Goal: Information Seeking & Learning: Learn about a topic

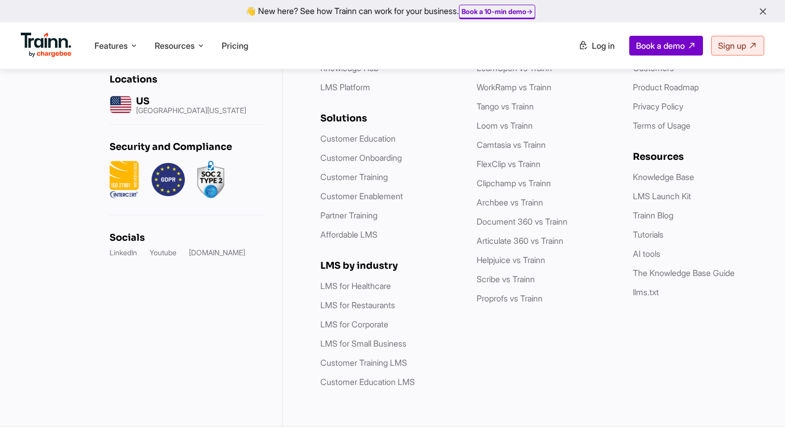
scroll to position [3043, 0]
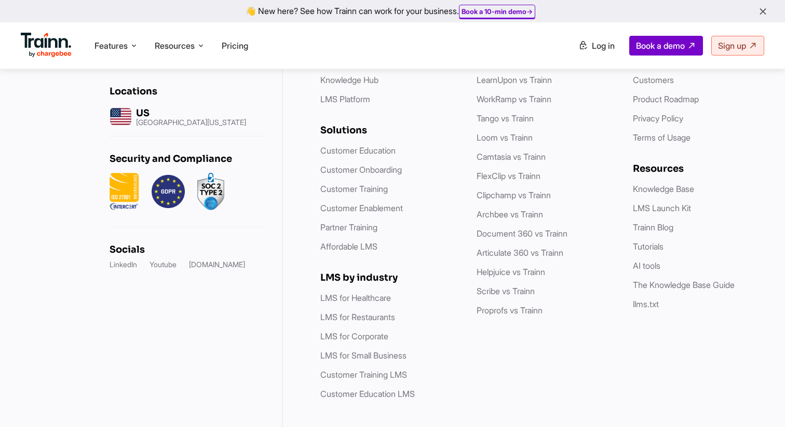
click at [49, 44] on img at bounding box center [46, 45] width 51 height 25
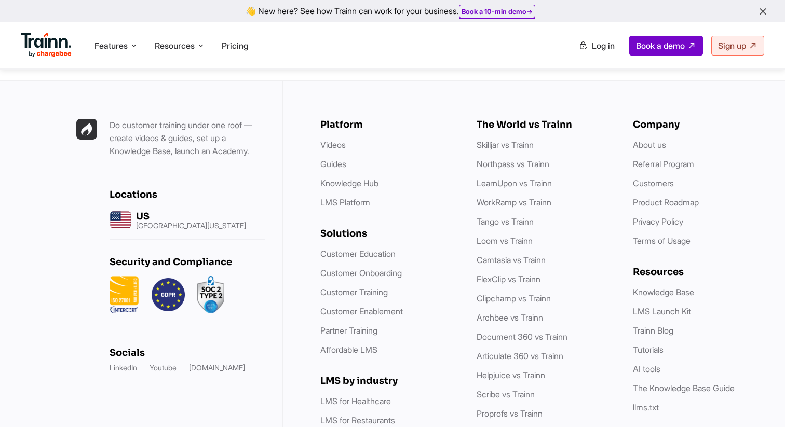
scroll to position [2937, 0]
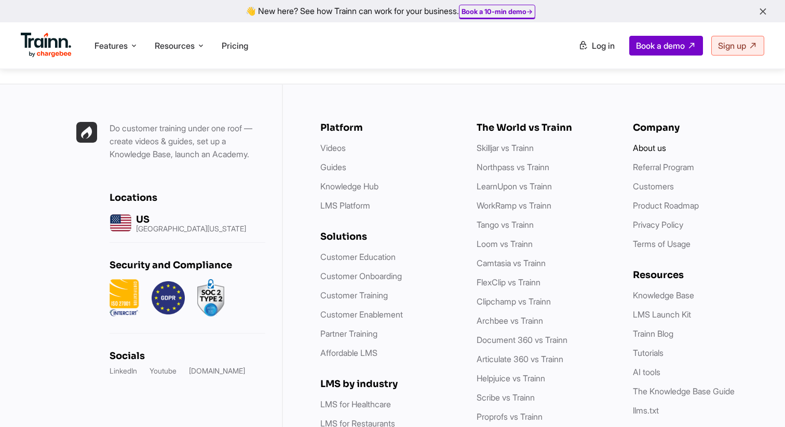
click at [653, 143] on link "About us" at bounding box center [649, 148] width 33 height 10
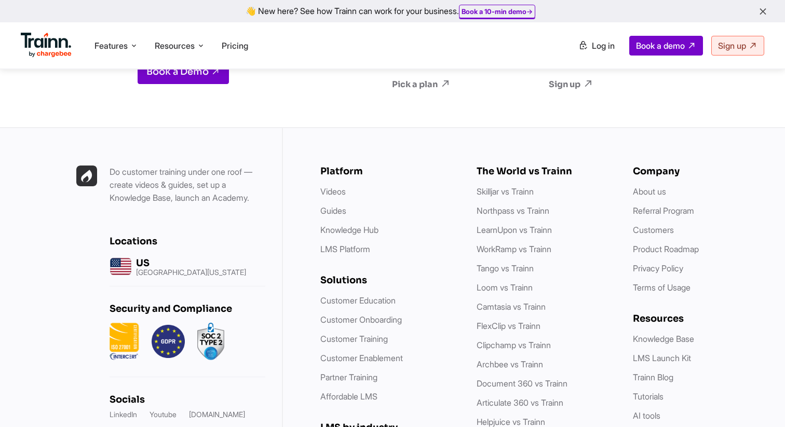
scroll to position [2980, 0]
